Goal: Transaction & Acquisition: Subscribe to service/newsletter

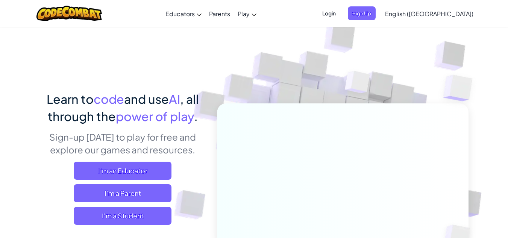
scroll to position [3, 0]
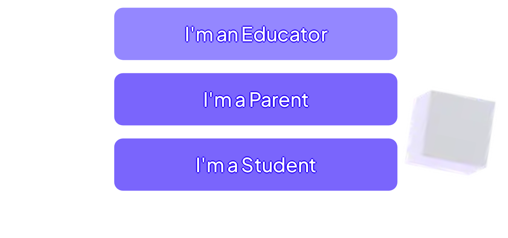
click at [115, 175] on span "I'm an Educator" at bounding box center [123, 167] width 98 height 18
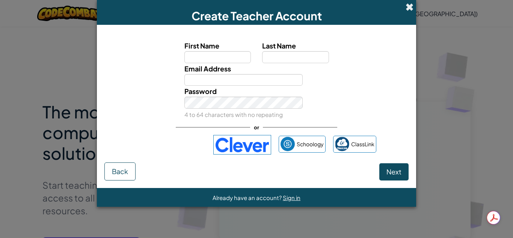
click at [409, 8] on span at bounding box center [410, 7] width 8 height 8
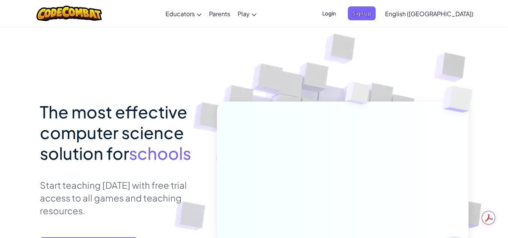
click at [340, 12] on span "Login" at bounding box center [329, 13] width 23 height 14
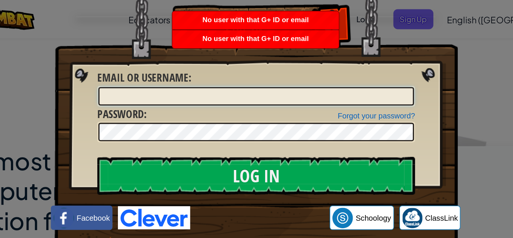
scroll to position [3, 0]
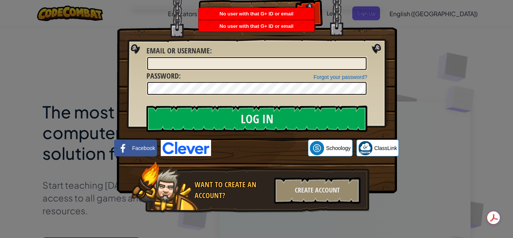
click at [375, 49] on img at bounding box center [257, 83] width 280 height 219
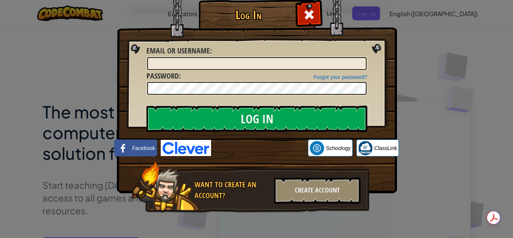
click at [424, 55] on div "Log In Unknown Error Email or Username : Forgot your password? Password : Log I…" at bounding box center [256, 119] width 513 height 238
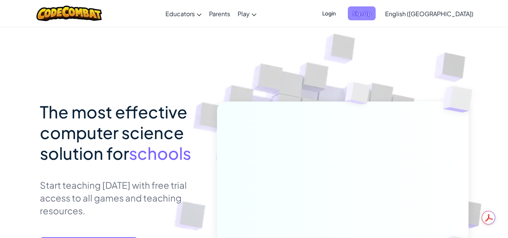
click at [375, 11] on span "Sign Up" at bounding box center [362, 13] width 28 height 14
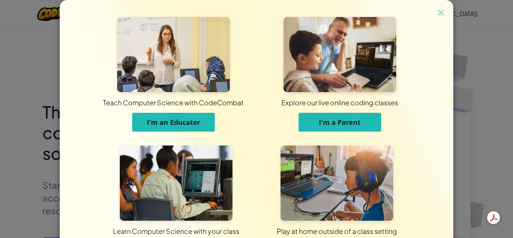
scroll to position [60, 0]
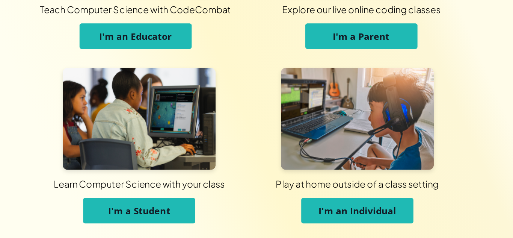
click at [178, 63] on span "I'm an Educator" at bounding box center [173, 62] width 53 height 9
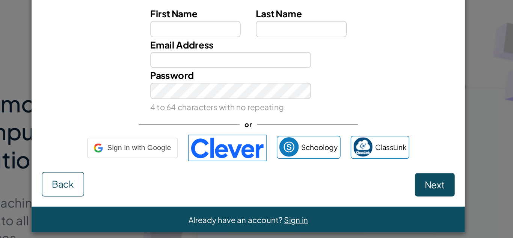
scroll to position [0, 0]
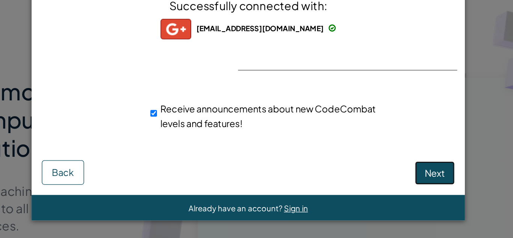
click at [391, 173] on span "Next" at bounding box center [394, 171] width 15 height 9
select select "India"
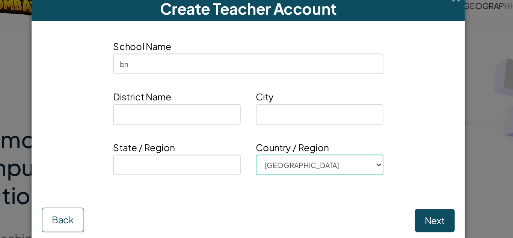
type input "bn"
click at [179, 93] on input at bounding box center [204, 93] width 94 height 15
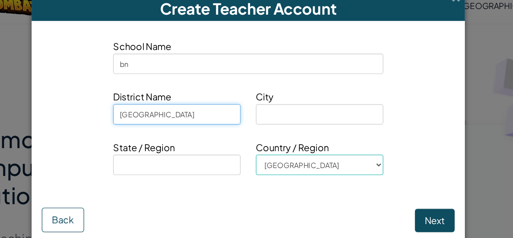
type input "mumbai"
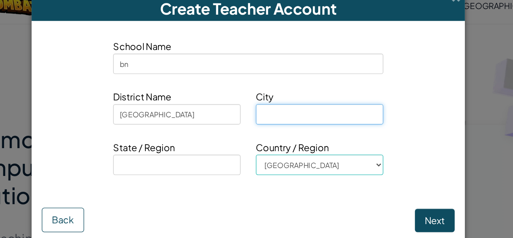
click at [285, 97] on input at bounding box center [309, 93] width 94 height 15
type input "mumbai"
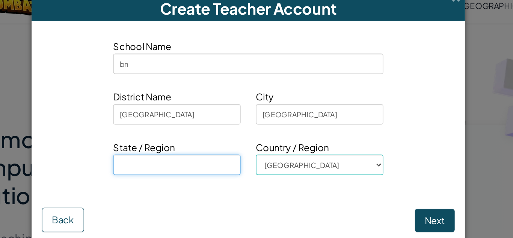
click at [210, 132] on input at bounding box center [204, 130] width 94 height 15
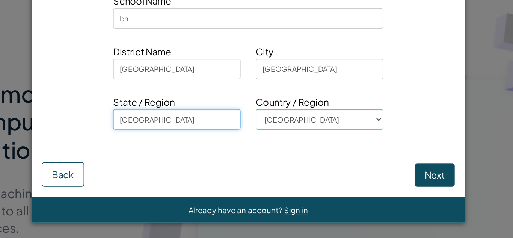
type input "maharashtra"
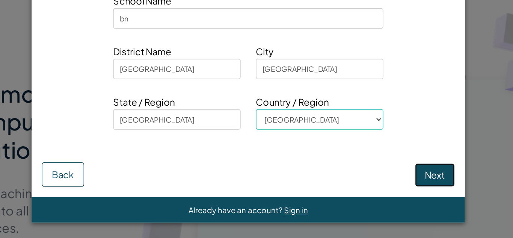
click at [398, 164] on button "Next" at bounding box center [394, 171] width 29 height 17
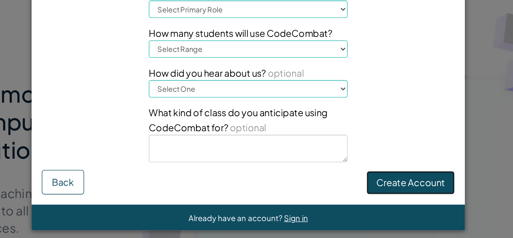
click at [390, 172] on button "Create Account" at bounding box center [376, 177] width 65 height 17
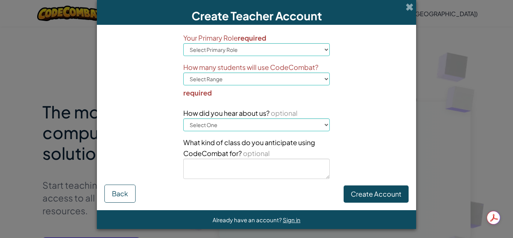
click at [411, 7] on div "Create Teacher Account" at bounding box center [256, 12] width 319 height 25
click at [408, 7] on span at bounding box center [410, 7] width 8 height 8
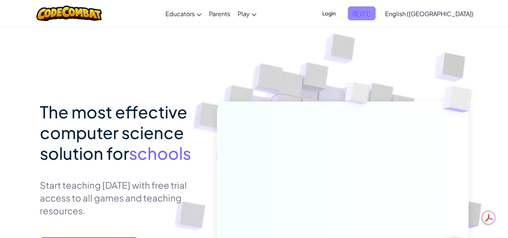
click at [375, 18] on span "Sign Up" at bounding box center [362, 13] width 28 height 14
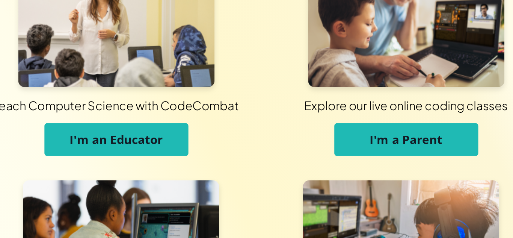
scroll to position [60, 0]
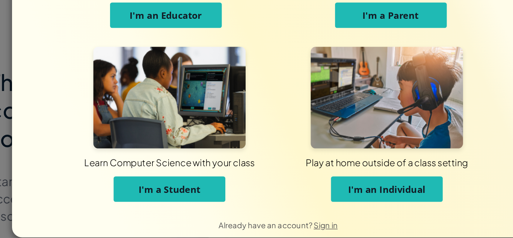
click at [307, 197] on button "I'm an Individual" at bounding box center [337, 191] width 83 height 19
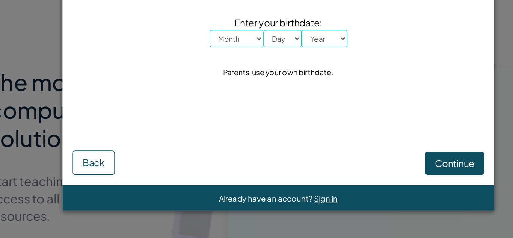
scroll to position [0, 0]
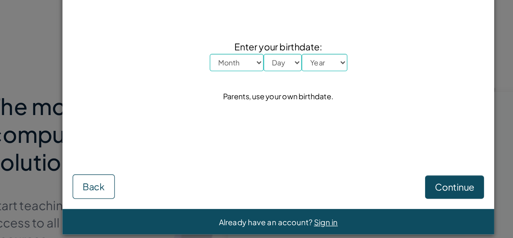
click at [231, 80] on select "Month January February March April May June July August September October Novem…" at bounding box center [226, 79] width 40 height 13
click at [262, 105] on div "Parents, use your own birthdate." at bounding box center [257, 104] width 82 height 11
click at [230, 82] on select "Month January February March April May June July August September October Novem…" at bounding box center [226, 79] width 40 height 13
select select "6"
click at [206, 73] on select "Month January February March April May June July August September October Novem…" at bounding box center [226, 79] width 40 height 13
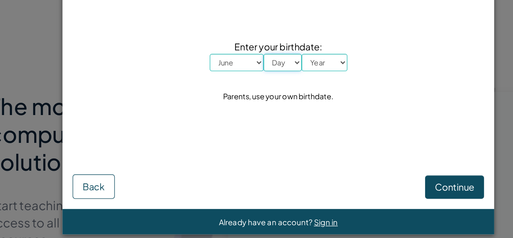
drag, startPoint x: 259, startPoint y: 78, endPoint x: 251, endPoint y: 150, distance: 72.6
click at [251, 150] on form "Enter your birthdate: Month January February March April May June July August S…" at bounding box center [256, 106] width 319 height 163
select select "8"
click at [246, 73] on select "Day 1 2 3 4 5 6 7 8 9 10 11 12 13 14 15 16 17 18 19 20 21 22 23 24 25 26 27 28 …" at bounding box center [260, 79] width 28 height 13
click at [300, 78] on select "Year 2025 2024 2023 2022 2021 2020 2019 2018 2017 2016 2015 2014 2013 2012 2011…" at bounding box center [291, 79] width 34 height 13
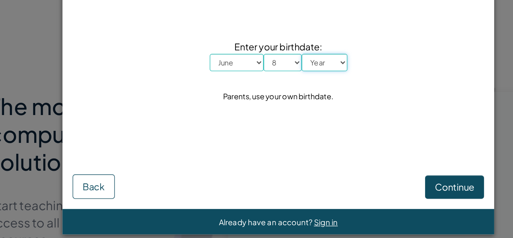
click at [291, 74] on select "Year 2025 2024 2023 2022 2021 2020 2019 2018 2017 2016 2015 2014 2013 2012 2011…" at bounding box center [291, 79] width 34 height 13
click at [286, 78] on select "Year 2025 2024 2023 2022 2021 2020 2019 2018 2017 2016 2015 2014 2013 2012 2011…" at bounding box center [291, 79] width 34 height 13
select select "2010"
click at [274, 73] on select "Year 2025 2024 2023 2022 2021 2020 2019 2018 2017 2016 2015 2014 2013 2012 2011…" at bounding box center [291, 79] width 34 height 13
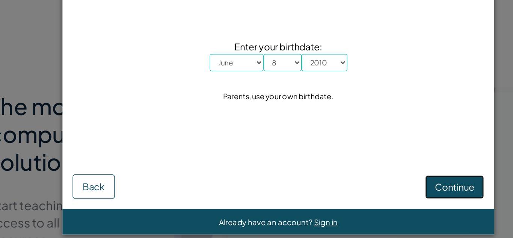
click at [370, 174] on button "Continue" at bounding box center [387, 171] width 44 height 17
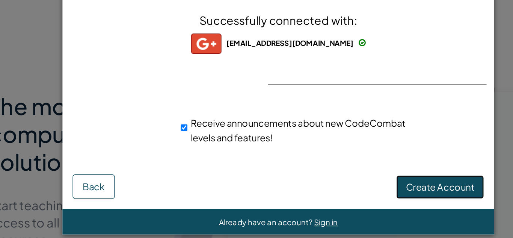
click at [355, 166] on button "Create Account" at bounding box center [376, 171] width 65 height 17
click at [188, 127] on input "Receive announcements about new CodeCombat levels and features!" at bounding box center [187, 127] width 5 height 15
checkbox input "false"
click at [367, 166] on button "Create Account" at bounding box center [376, 171] width 65 height 17
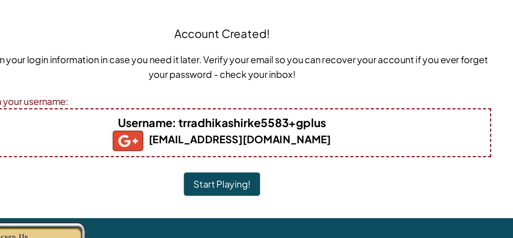
click at [260, 165] on button "Start Playing!" at bounding box center [256, 162] width 56 height 17
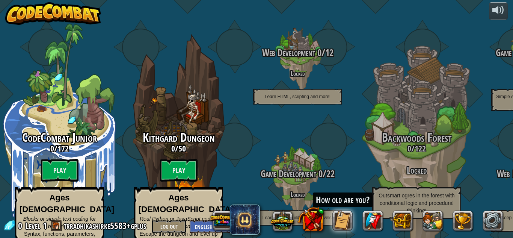
click at [44, 7] on img at bounding box center [53, 13] width 96 height 23
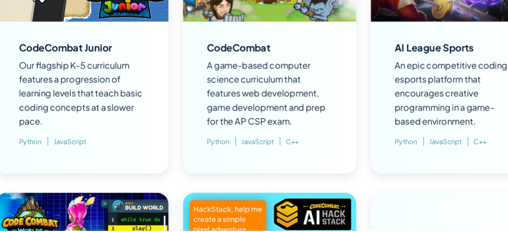
scroll to position [590, 31]
